Goal: Transaction & Acquisition: Purchase product/service

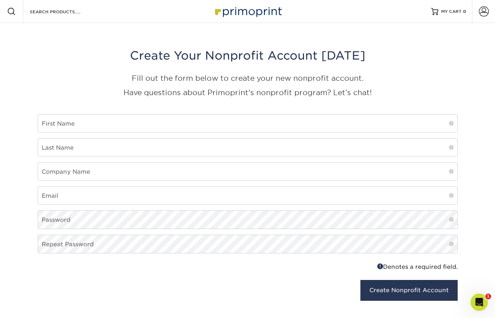
click at [241, 10] on img at bounding box center [248, 11] width 72 height 15
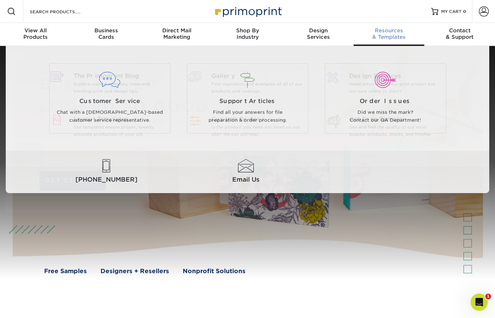
click at [384, 33] on span "Resources" at bounding box center [388, 30] width 71 height 6
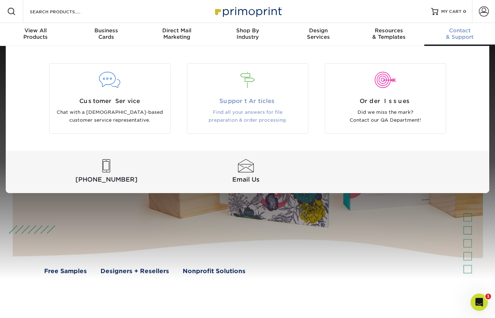
click at [244, 99] on span "Support Articles" at bounding box center [248, 101] width 110 height 9
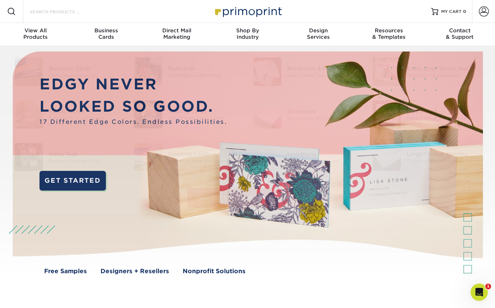
click at [49, 14] on input "Search Products" at bounding box center [64, 11] width 70 height 9
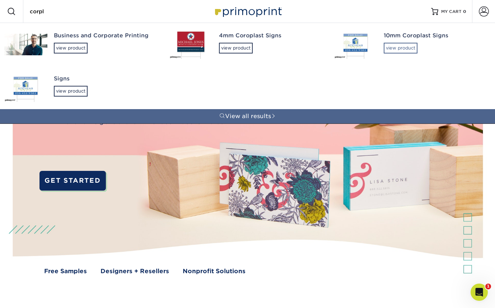
type input "corpl"
click at [396, 49] on div "view product" at bounding box center [400, 48] width 34 height 11
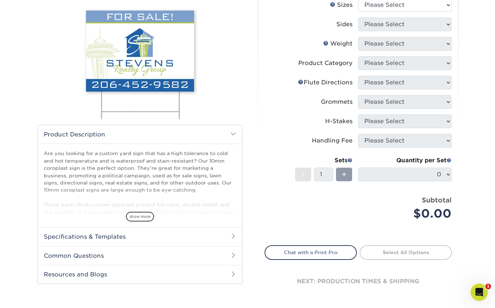
click at [140, 202] on div "show more" at bounding box center [140, 204] width 192 height 34
click at [139, 218] on span "show more" at bounding box center [140, 217] width 28 height 10
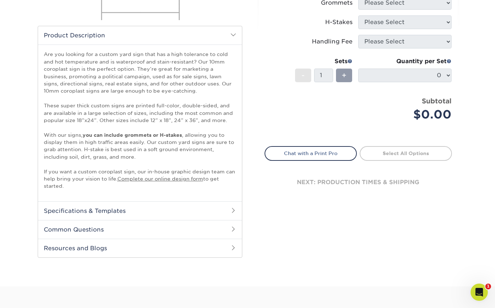
scroll to position [213, 0]
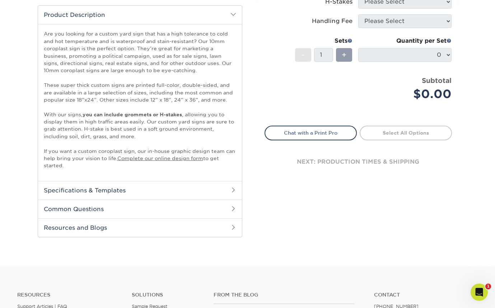
click at [214, 189] on h2 "Specifications & Templates" at bounding box center [140, 190] width 204 height 19
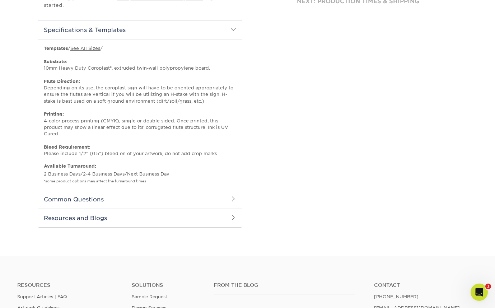
scroll to position [373, 0]
click at [228, 190] on h2 "Common Questions" at bounding box center [140, 199] width 204 height 19
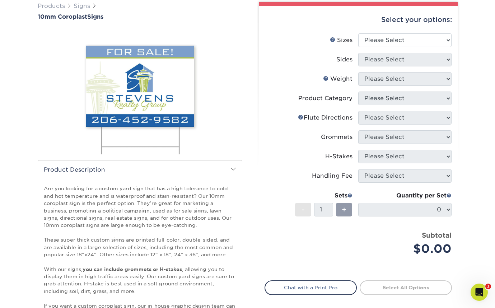
scroll to position [66, 0]
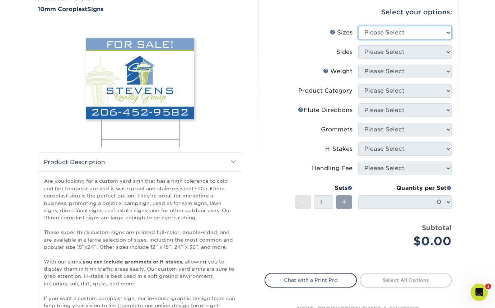
select select "6.00x12.00"
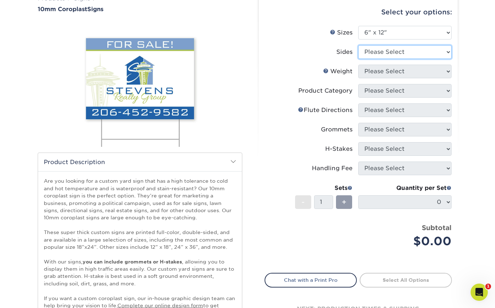
select select "13abbda7-1d64-4f25-8bb2-c179b224825d"
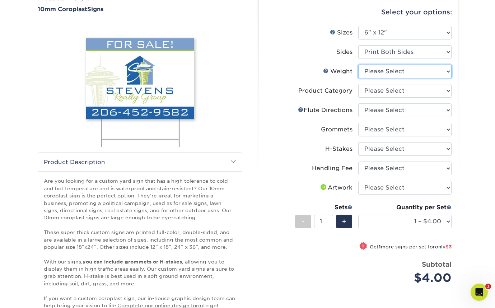
select select "10CORO"
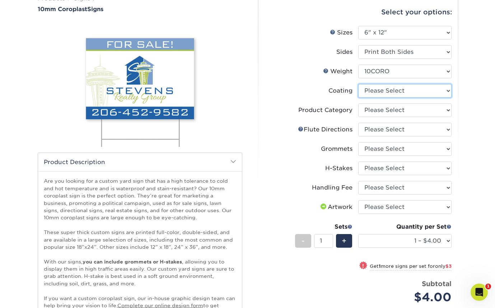
select select "3e7618de-abca-4bda-9f97-8b9129e913d8"
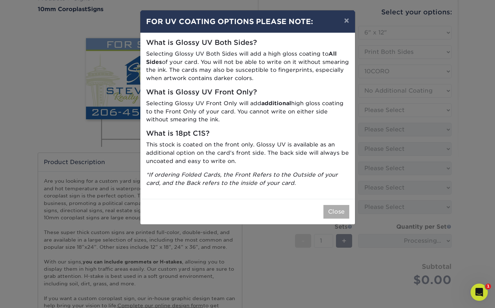
click at [335, 205] on button "Close" at bounding box center [336, 212] width 26 height 14
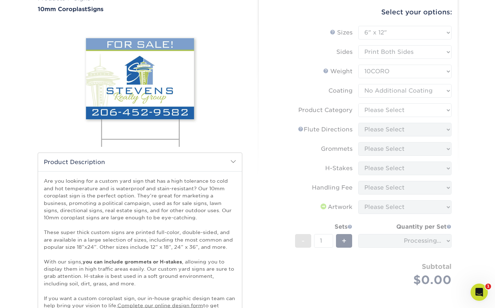
click at [403, 109] on form "Sizes Help Sizes Please Select 6" x 12" 10" x 10" 12" x 18" 18" x 24" 24" x 24"…" at bounding box center [357, 164] width 187 height 277
click at [411, 110] on form "Sizes Help Sizes Please Select 6" x 12" 10" x 10" 12" x 18" 18" x 24" 24" x 24"…" at bounding box center [357, 164] width 187 height 277
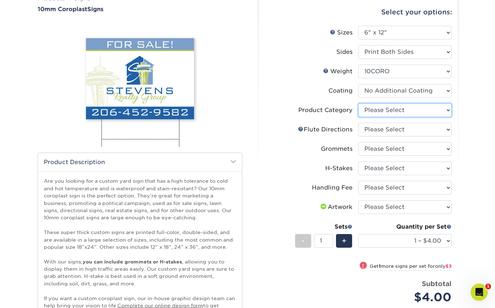
select select "b3582ed5-6912-492c-8440-2cc51afdb8e1"
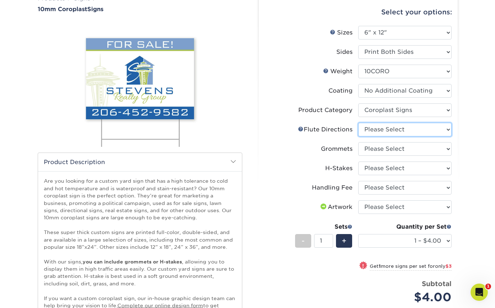
select select "64642d5c-3ca5-48ab-b753-ddfa02991dab"
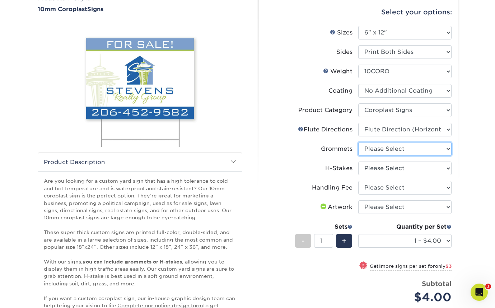
select select "90d329df-db80-4206-b821-ff9d3f363977"
